Goal: Complete application form

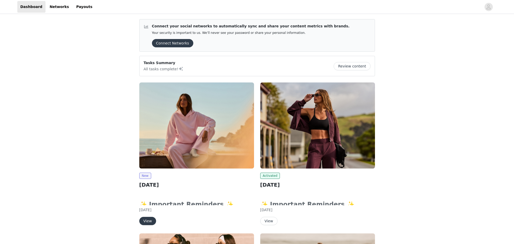
click at [151, 221] on button "View" at bounding box center [147, 221] width 17 height 8
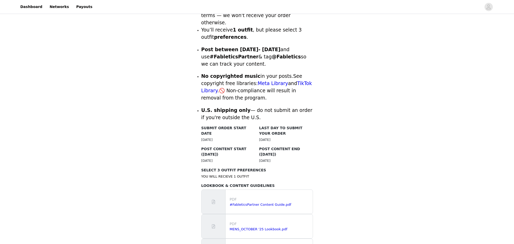
scroll to position [284, 0]
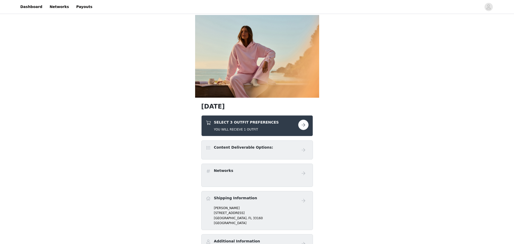
click at [301, 125] on button "button" at bounding box center [303, 125] width 10 height 10
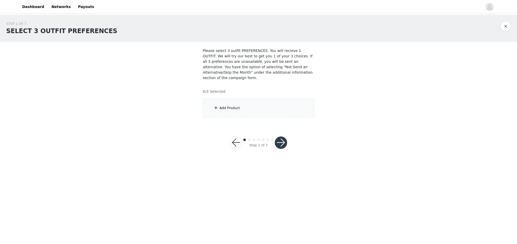
click at [259, 98] on div "Add Product" at bounding box center [259, 107] width 112 height 19
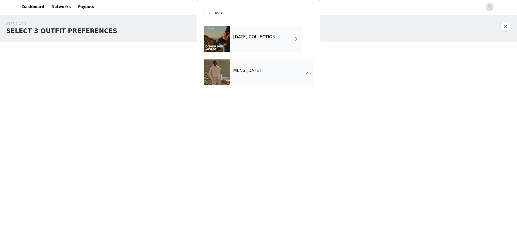
click at [253, 43] on div "OCTOBER 2025 COLLECTION" at bounding box center [266, 39] width 72 height 26
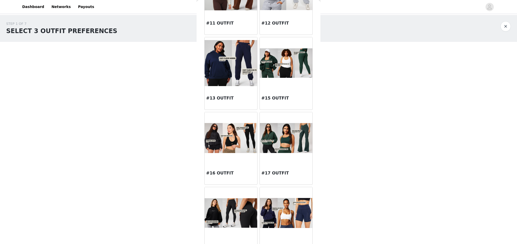
scroll to position [427, 0]
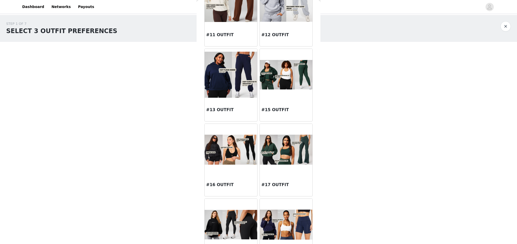
click at [271, 164] on div at bounding box center [286, 150] width 53 height 52
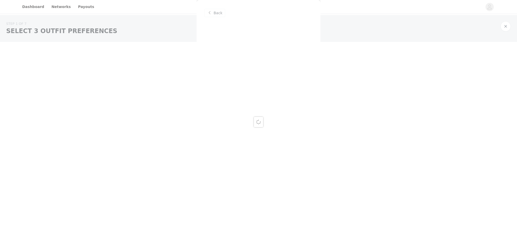
scroll to position [0, 0]
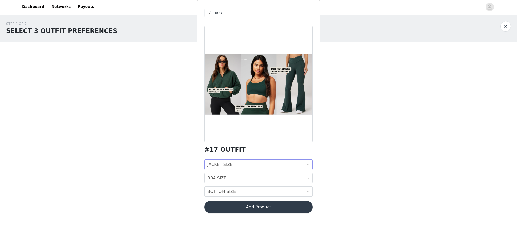
click at [248, 165] on div "JACKET SIZE JACKET SIZE" at bounding box center [257, 165] width 99 height 10
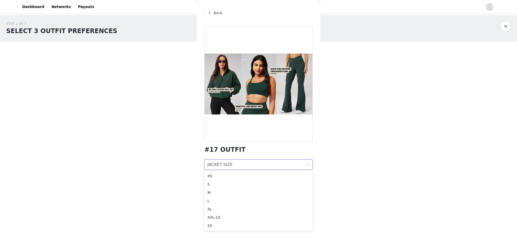
click at [364, 175] on body "Dashboard Networks Payouts STEP 1 OF 7 SELECT 3 OUTFIT PREFERENCES Please selec…" at bounding box center [258, 122] width 517 height 244
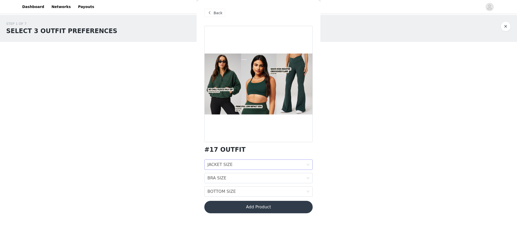
click at [286, 169] on div "JACKET SIZE JACKET SIZE" at bounding box center [257, 165] width 99 height 10
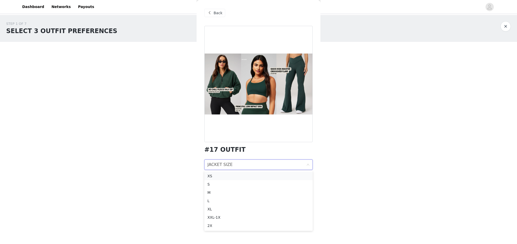
click at [247, 177] on div "XS" at bounding box center [259, 176] width 102 height 6
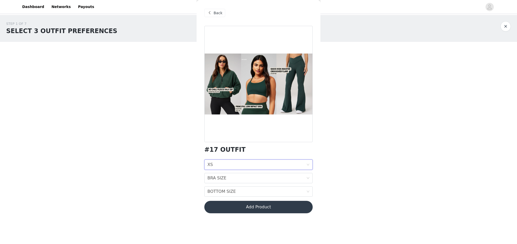
click at [370, 193] on body "Dashboard Networks Payouts STEP 1 OF 7 SELECT 3 OUTFIT PREFERENCES Please selec…" at bounding box center [258, 122] width 517 height 244
drag, startPoint x: 279, startPoint y: 174, endPoint x: 284, endPoint y: 184, distance: 11.0
click at [283, 178] on div "BRA SIZE BRA SIZE" at bounding box center [257, 178] width 99 height 10
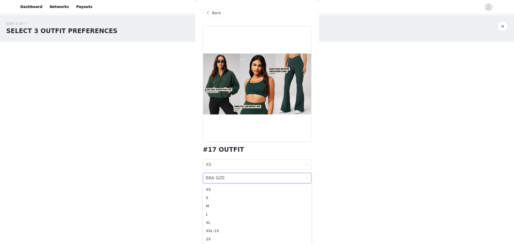
click at [232, 179] on div "BRA SIZE BRA SIZE" at bounding box center [255, 178] width 99 height 10
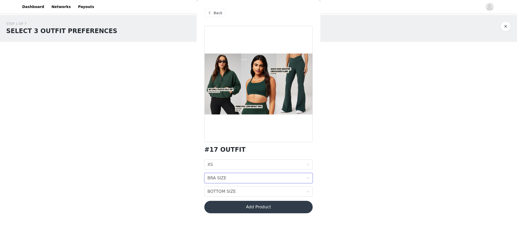
click at [232, 179] on div "BRA SIZE BRA SIZE" at bounding box center [257, 178] width 99 height 10
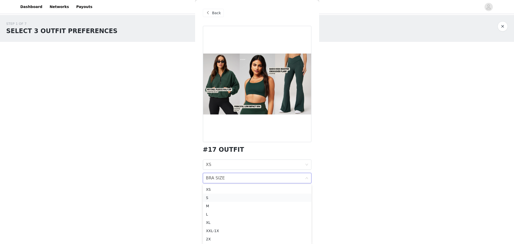
click at [219, 198] on div "S" at bounding box center [257, 198] width 102 height 6
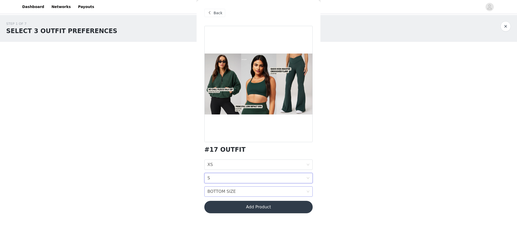
click at [220, 191] on div "BOTTOM SIZE" at bounding box center [222, 191] width 28 height 10
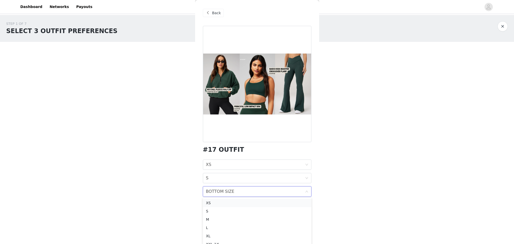
click at [212, 204] on div "XS" at bounding box center [257, 203] width 102 height 6
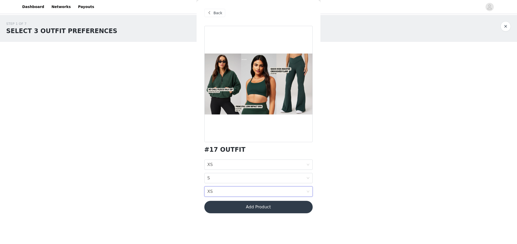
click at [335, 186] on body "Dashboard Networks Payouts STEP 1 OF 7 SELECT 3 OUTFIT PREFERENCES Please selec…" at bounding box center [258, 122] width 517 height 244
click at [283, 208] on button "Add Product" at bounding box center [259, 207] width 108 height 12
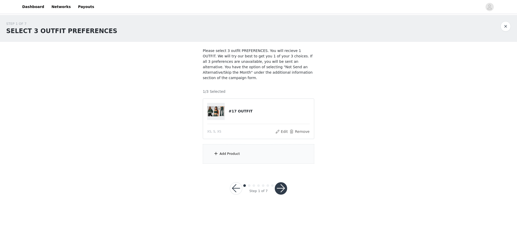
click at [264, 148] on div "Add Product" at bounding box center [259, 153] width 112 height 19
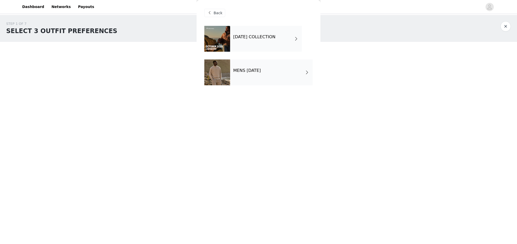
click at [251, 35] on h4 "OCTOBER 2025 COLLECTION" at bounding box center [254, 37] width 42 height 5
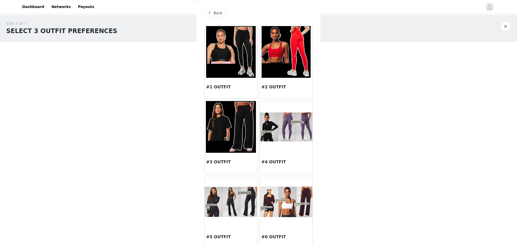
click at [228, 205] on img at bounding box center [231, 202] width 53 height 30
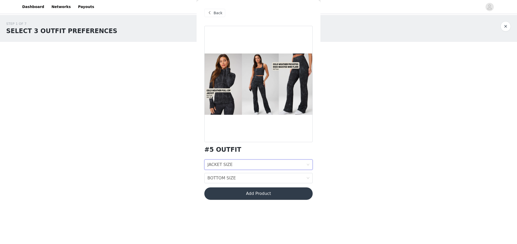
click at [242, 161] on div "JACKET SIZE JACKET SIZE" at bounding box center [257, 165] width 99 height 10
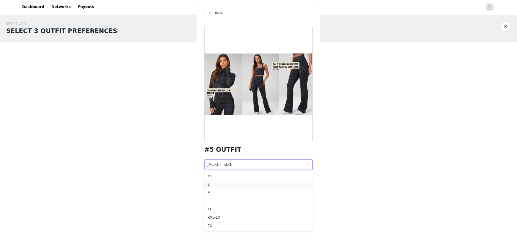
click at [216, 182] on div "S" at bounding box center [259, 184] width 102 height 6
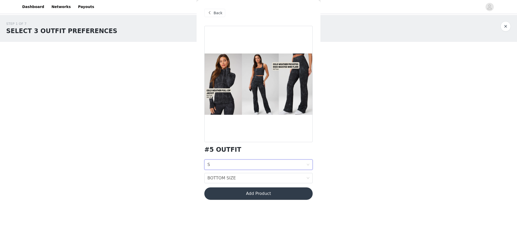
click at [216, 15] on span "Back" at bounding box center [218, 12] width 9 height 5
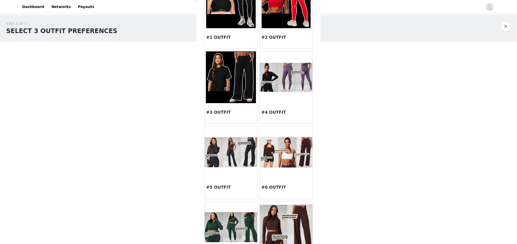
scroll to position [77, 0]
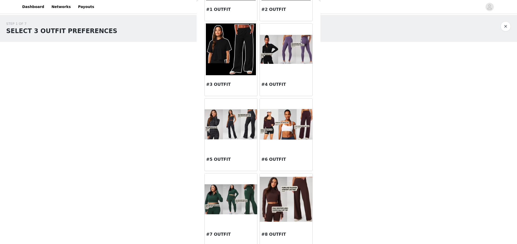
click at [288, 199] on img at bounding box center [286, 199] width 53 height 45
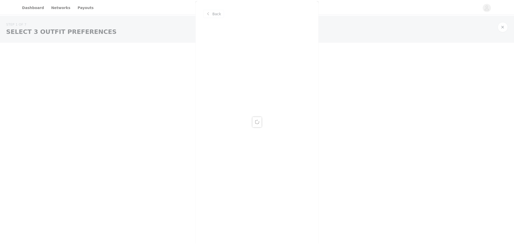
scroll to position [0, 0]
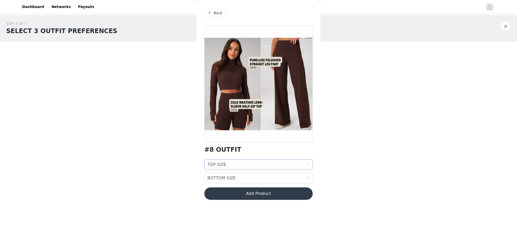
click at [235, 164] on div "TOP SIZE TOP SIZE" at bounding box center [257, 165] width 99 height 10
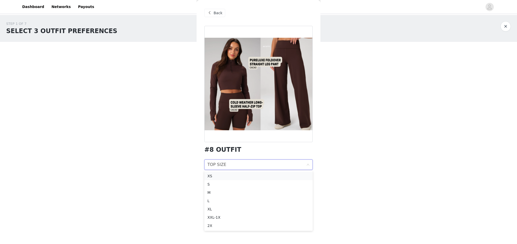
click at [233, 174] on div "XS" at bounding box center [259, 176] width 102 height 6
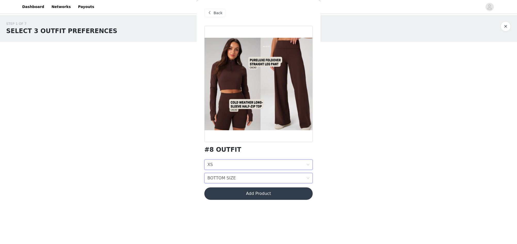
click at [242, 177] on div "BOTTOM SIZE BOTTOM SIZE" at bounding box center [257, 178] width 99 height 10
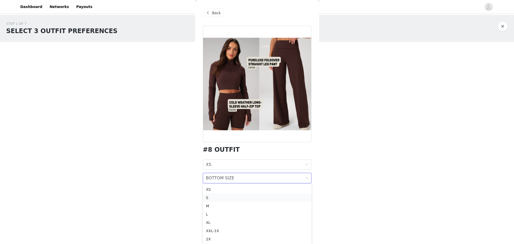
click at [220, 195] on div "S" at bounding box center [257, 198] width 102 height 6
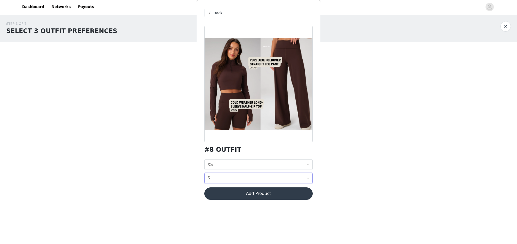
click at [280, 194] on button "Add Product" at bounding box center [259, 193] width 108 height 12
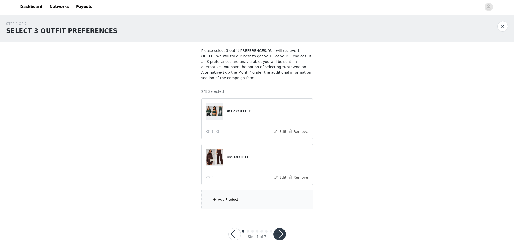
click at [224, 190] on div "Add Product" at bounding box center [257, 199] width 112 height 19
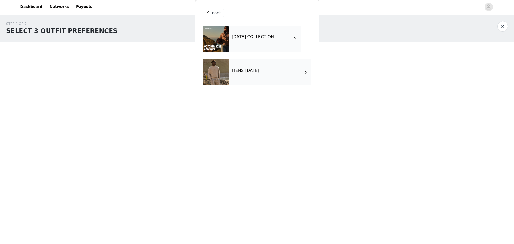
click at [248, 41] on div "OCTOBER 2025 COLLECTION" at bounding box center [265, 39] width 72 height 26
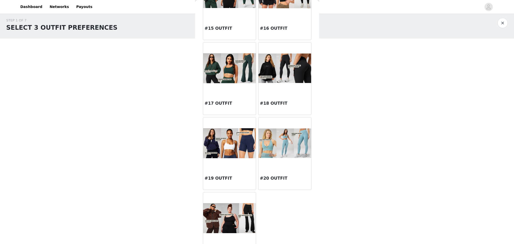
scroll to position [516, 0]
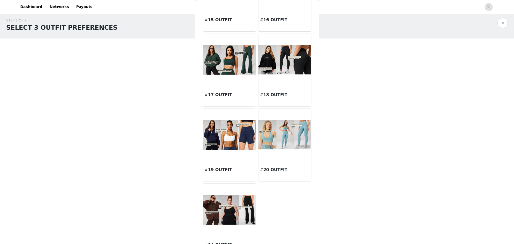
click at [270, 165] on div "#20 OUTFIT" at bounding box center [284, 170] width 53 height 21
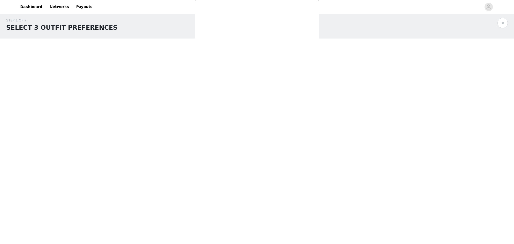
scroll to position [0, 0]
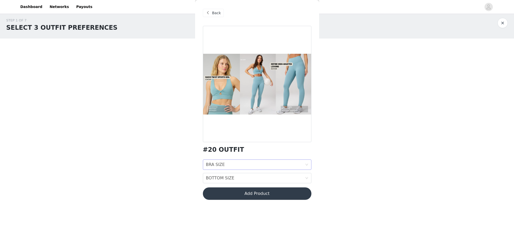
click at [273, 163] on div "BRA SIZE BRA SIZE" at bounding box center [255, 165] width 99 height 10
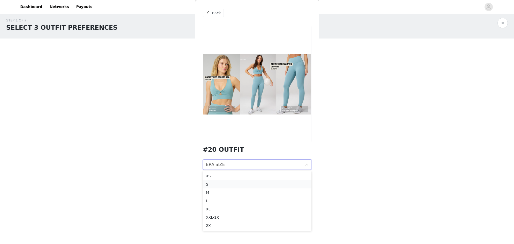
click at [233, 181] on li "S" at bounding box center [257, 184] width 108 height 8
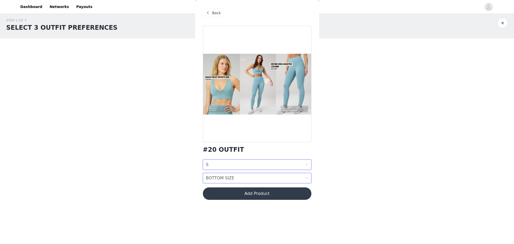
click at [245, 177] on div "BOTTOM SIZE BOTTOM SIZE" at bounding box center [255, 178] width 99 height 10
click at [231, 119] on div "XS" at bounding box center [257, 117] width 102 height 6
click at [252, 180] on div "BOTTOM SIZE XS" at bounding box center [255, 178] width 99 height 10
click at [252, 195] on button "Add Product" at bounding box center [257, 193] width 108 height 12
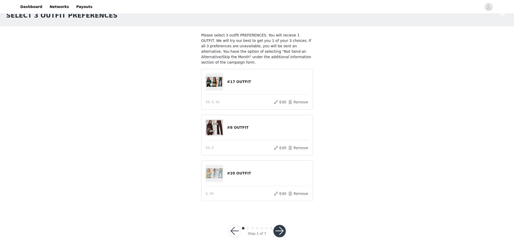
scroll to position [16, 0]
click at [278, 224] on button "button" at bounding box center [279, 230] width 12 height 12
click at [277, 224] on button "button" at bounding box center [279, 230] width 12 height 12
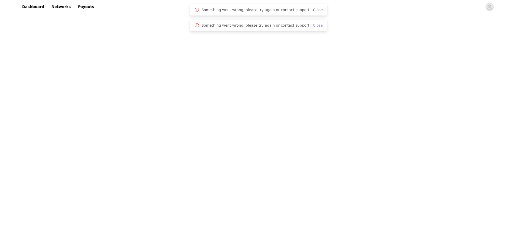
click at [313, 10] on link "Close" at bounding box center [318, 10] width 10 height 4
click at [313, 9] on link "Close" at bounding box center [318, 10] width 10 height 4
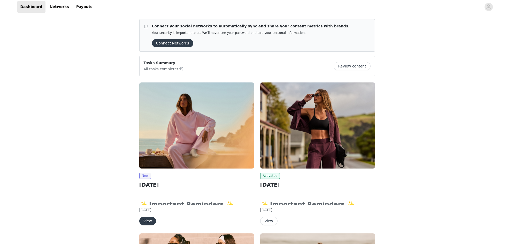
click at [150, 222] on button "View" at bounding box center [147, 221] width 17 height 8
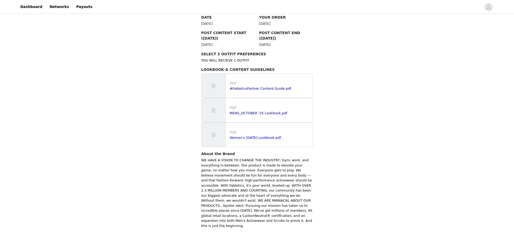
scroll to position [285, 0]
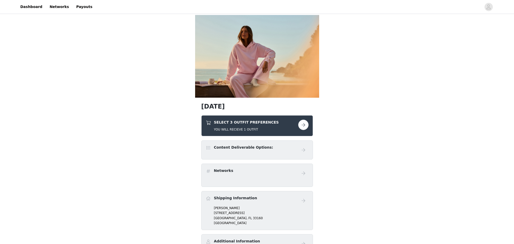
click at [304, 123] on button "button" at bounding box center [303, 125] width 10 height 10
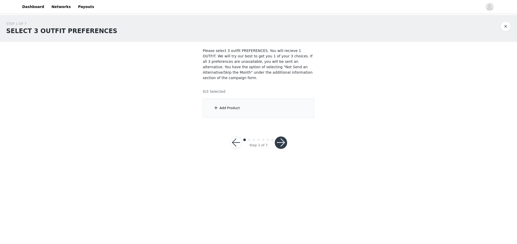
click at [248, 103] on div "Add Product" at bounding box center [259, 107] width 112 height 19
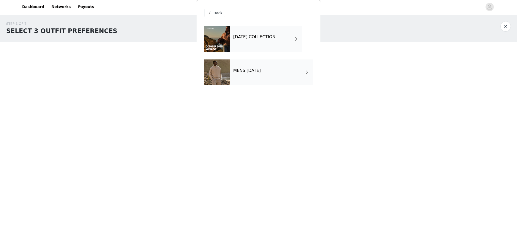
click at [251, 41] on div "OCTOBER 2025 COLLECTION" at bounding box center [266, 39] width 72 height 26
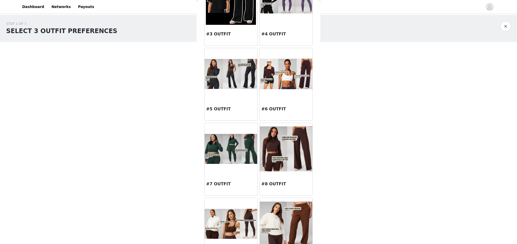
scroll to position [129, 0]
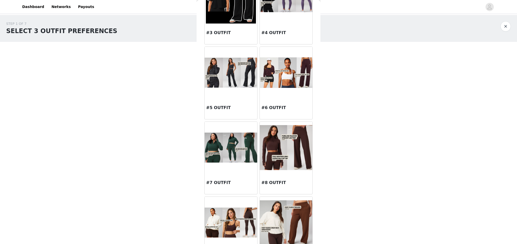
click at [283, 147] on img at bounding box center [286, 147] width 53 height 45
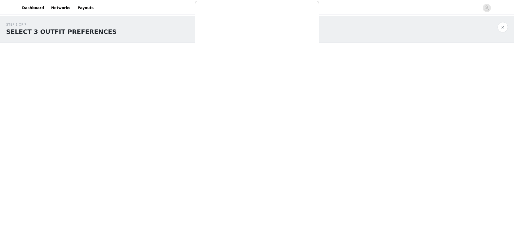
scroll to position [0, 0]
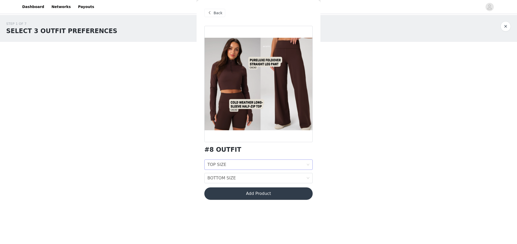
click at [251, 169] on div "TOP SIZE TOP SIZE" at bounding box center [259, 164] width 108 height 10
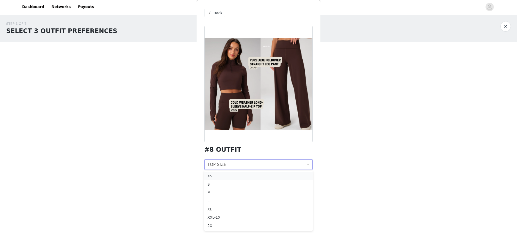
click at [248, 178] on div "XS" at bounding box center [259, 176] width 102 height 6
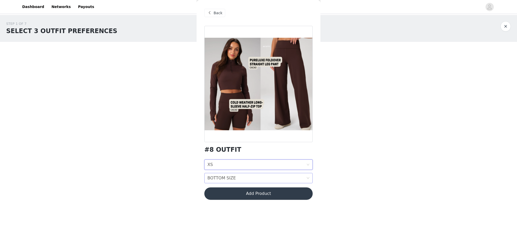
click at [248, 179] on div "BOTTOM SIZE BOTTOM SIZE" at bounding box center [257, 178] width 99 height 10
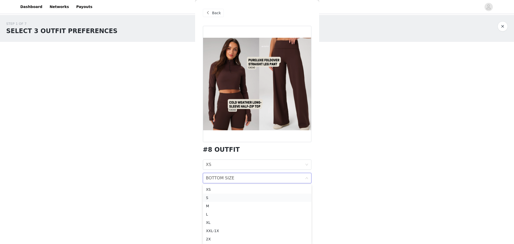
click at [234, 197] on div "S" at bounding box center [257, 198] width 102 height 6
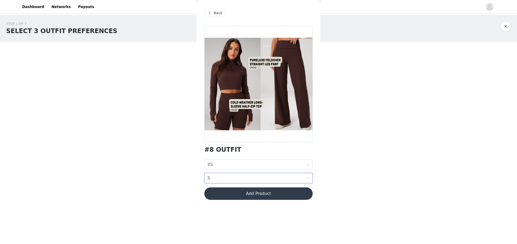
click at [267, 195] on button "Add Product" at bounding box center [259, 193] width 108 height 12
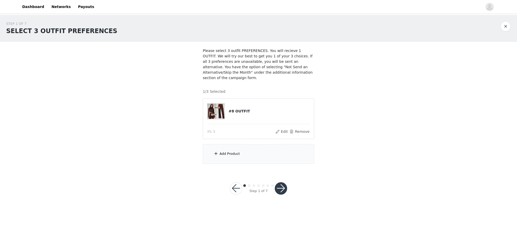
click at [283, 183] on button "button" at bounding box center [281, 188] width 12 height 12
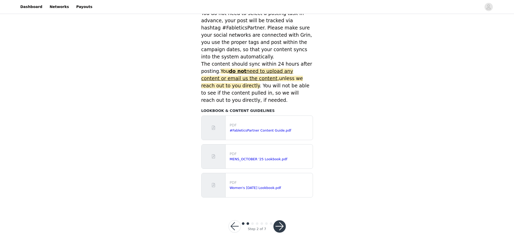
scroll to position [196, 0]
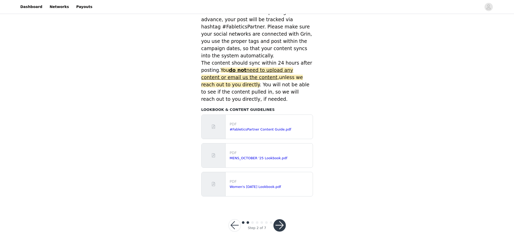
click at [234, 226] on button "button" at bounding box center [234, 225] width 12 height 12
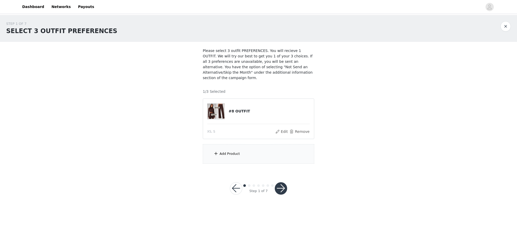
click at [234, 151] on div "Add Product" at bounding box center [259, 153] width 112 height 19
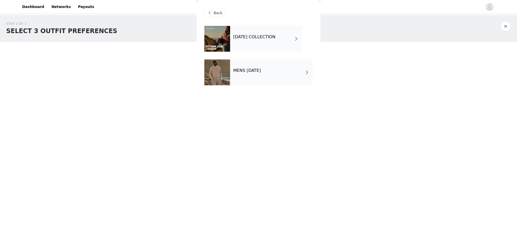
click at [266, 43] on div "OCTOBER 2025 COLLECTION" at bounding box center [266, 39] width 72 height 26
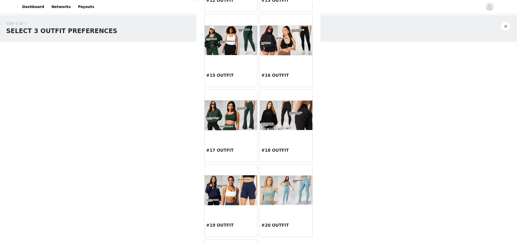
scroll to position [465, 0]
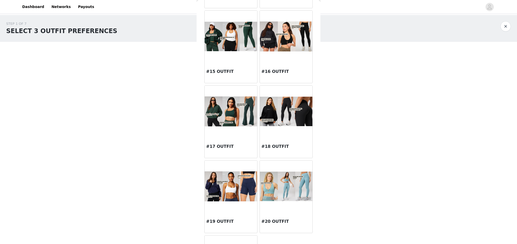
click at [223, 150] on div "#17 OUTFIT" at bounding box center [231, 147] width 53 height 21
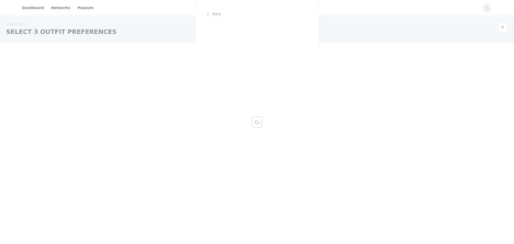
scroll to position [0, 0]
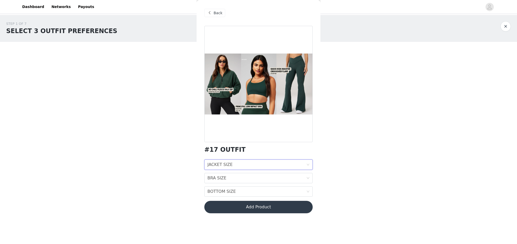
click at [243, 166] on div "JACKET SIZE JACKET SIZE" at bounding box center [257, 165] width 99 height 10
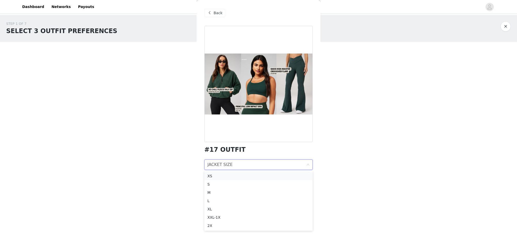
click at [228, 173] on li "XS" at bounding box center [259, 176] width 108 height 8
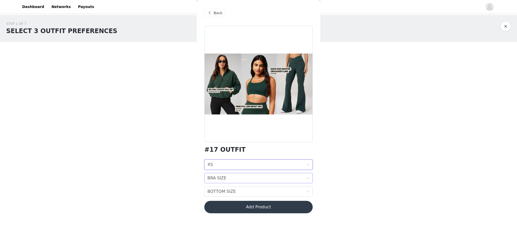
click at [247, 175] on div "BRA SIZE BRA SIZE" at bounding box center [257, 178] width 99 height 10
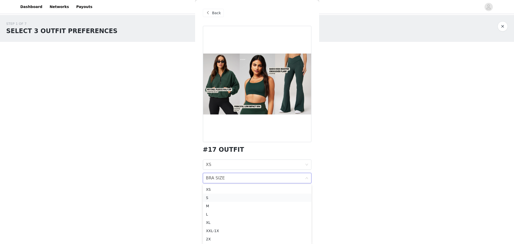
click at [220, 194] on li "S" at bounding box center [257, 197] width 108 height 8
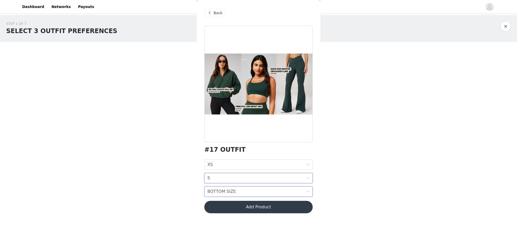
click at [234, 191] on div "BOTTOM SIZE BOTTOM SIZE" at bounding box center [257, 191] width 99 height 10
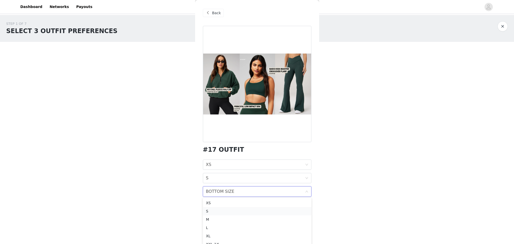
click at [235, 207] on li "S" at bounding box center [257, 211] width 108 height 8
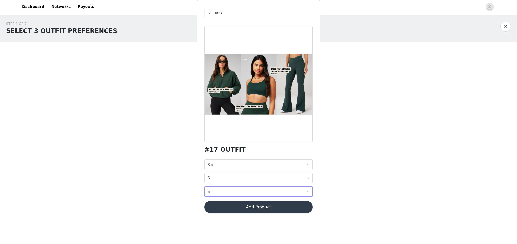
click at [254, 210] on button "Add Product" at bounding box center [259, 207] width 108 height 12
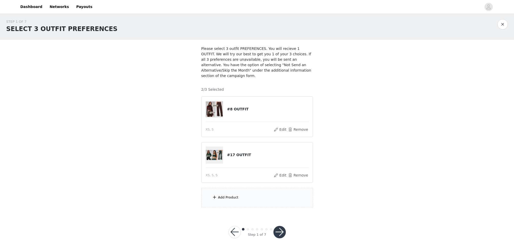
scroll to position [3, 0]
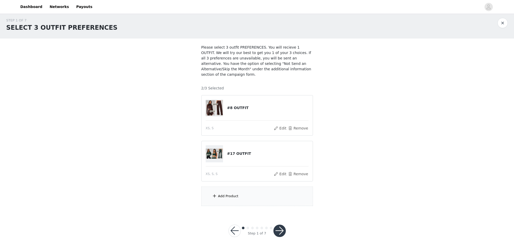
click at [241, 192] on div "Add Product" at bounding box center [257, 195] width 112 height 19
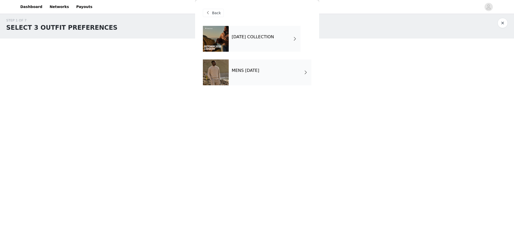
click at [259, 35] on h4 "OCTOBER 2025 COLLECTION" at bounding box center [253, 37] width 42 height 5
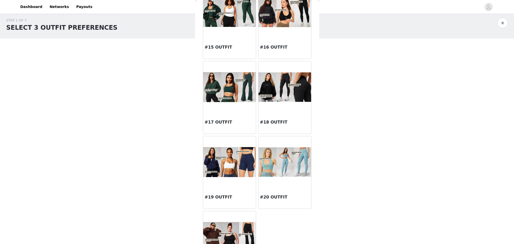
scroll to position [491, 0]
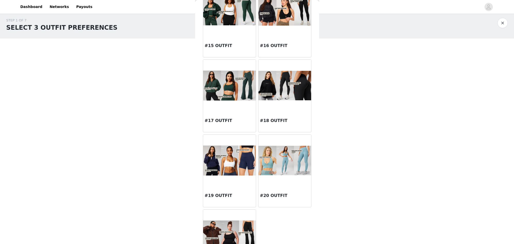
click at [284, 159] on img at bounding box center [284, 161] width 53 height 30
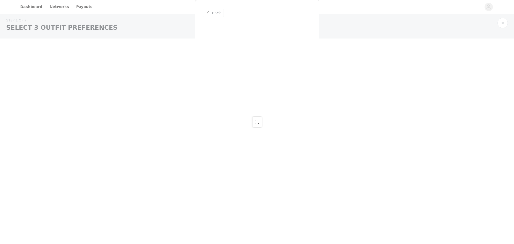
scroll to position [0, 0]
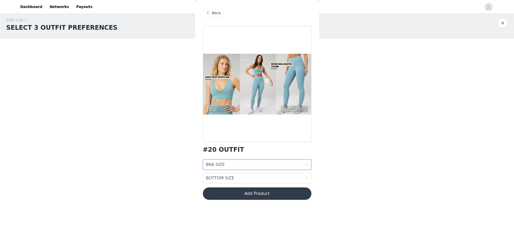
click at [226, 166] on div "BRA SIZE BRA SIZE" at bounding box center [255, 165] width 99 height 10
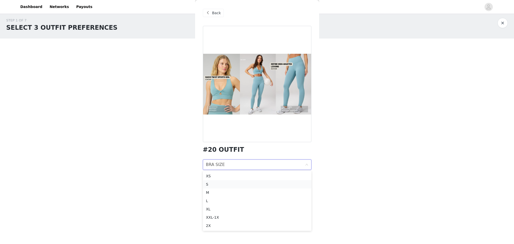
click at [212, 182] on div "S" at bounding box center [257, 184] width 102 height 6
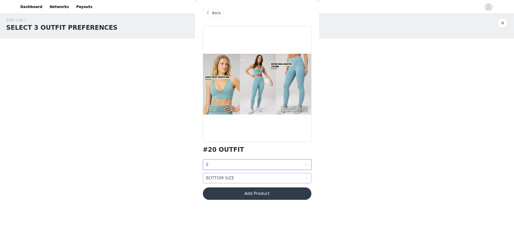
click at [245, 175] on div "BOTTOM SIZE BOTTOM SIZE" at bounding box center [255, 178] width 99 height 10
click at [226, 117] on div "XS" at bounding box center [257, 117] width 102 height 6
click at [251, 192] on button "Add Product" at bounding box center [257, 193] width 108 height 12
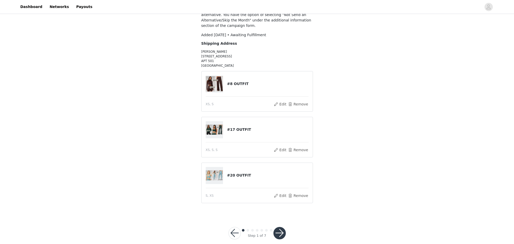
scroll to position [54, 0]
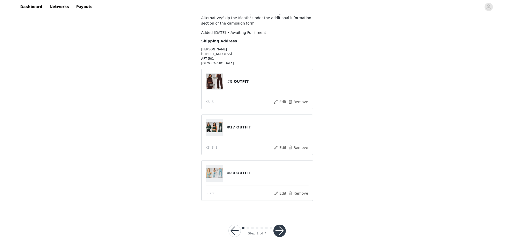
click at [282, 225] on button "button" at bounding box center [279, 230] width 12 height 12
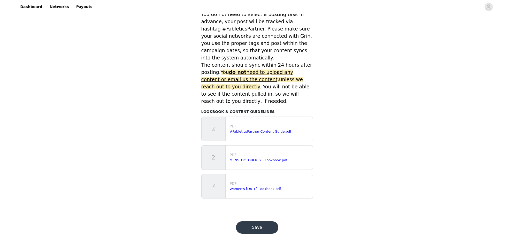
scroll to position [196, 0]
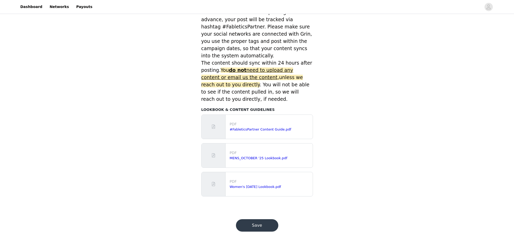
click at [262, 223] on button "Save" at bounding box center [257, 225] width 42 height 12
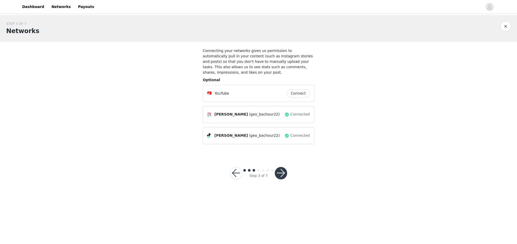
click at [280, 167] on button "button" at bounding box center [281, 173] width 12 height 12
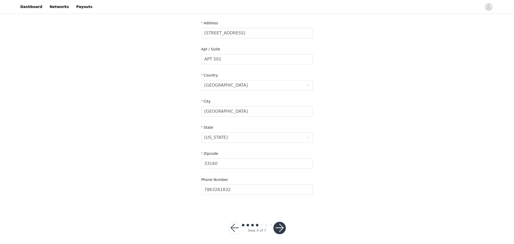
scroll to position [108, 0]
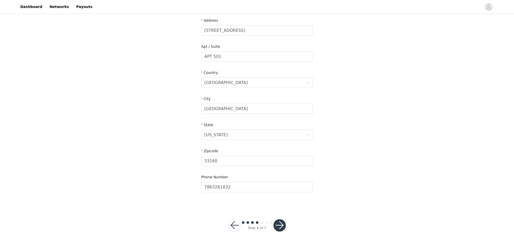
click at [279, 224] on button "button" at bounding box center [279, 225] width 12 height 12
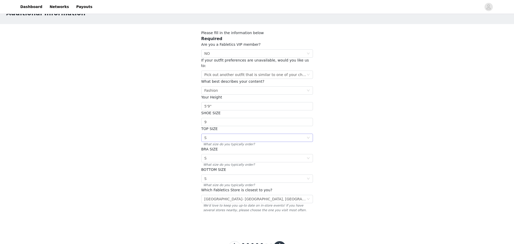
scroll to position [34, 0]
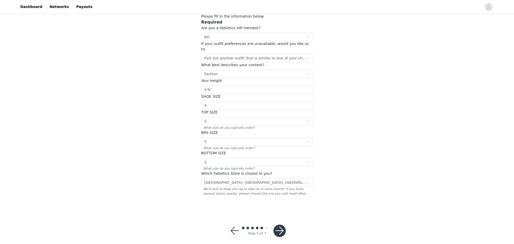
click at [279, 229] on button "button" at bounding box center [279, 230] width 12 height 12
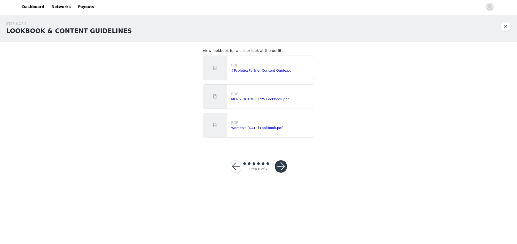
click at [284, 166] on button "button" at bounding box center [281, 166] width 12 height 12
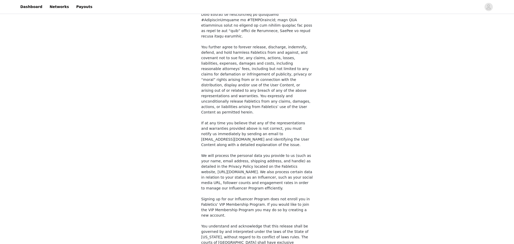
scroll to position [331, 0]
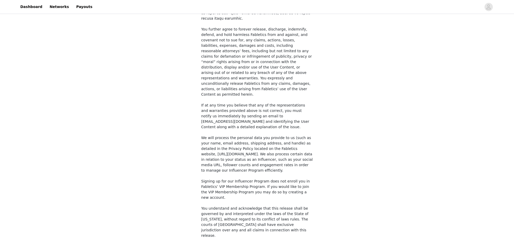
click at [201, 243] on input "checkbox" at bounding box center [203, 249] width 4 height 4
checkbox input "true"
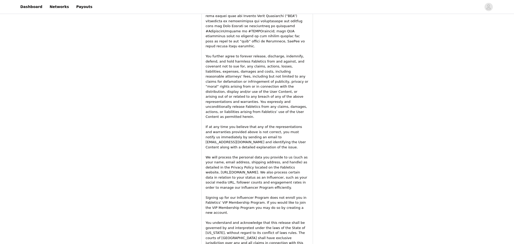
scroll to position [688, 0]
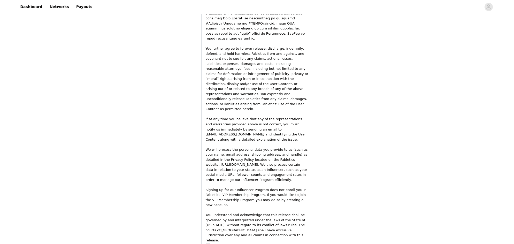
drag, startPoint x: 261, startPoint y: 222, endPoint x: 263, endPoint y: 190, distance: 32.1
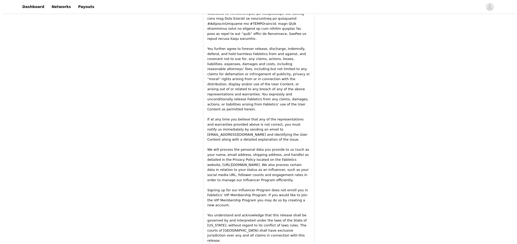
scroll to position [0, 0]
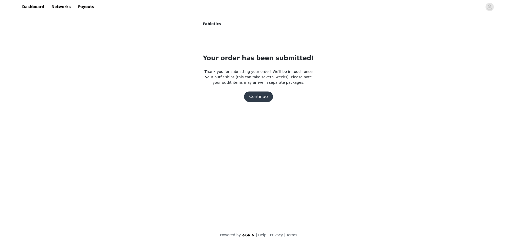
click at [255, 98] on button "Continue" at bounding box center [258, 96] width 29 height 10
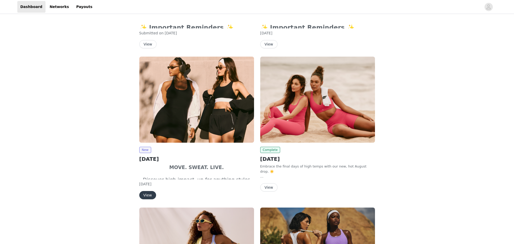
scroll to position [181, 0]
